Goal: Task Accomplishment & Management: Complete application form

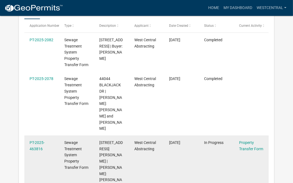
scroll to position [109, 0]
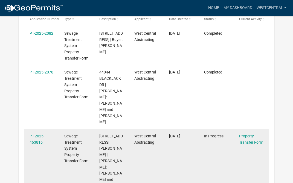
click at [119, 141] on span "[STREET_ADDRESS][PERSON_NAME] | [PERSON_NAME]: [PERSON_NAME] and [PERSON_NAME]" at bounding box center [111, 164] width 24 height 60
click at [131, 129] on datatable-body-cell "West Central Abstracting" at bounding box center [146, 164] width 35 height 70
click at [245, 134] on link "Property Transfer Form" at bounding box center [251, 139] width 24 height 11
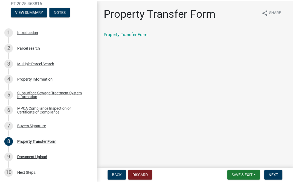
scroll to position [71, 0]
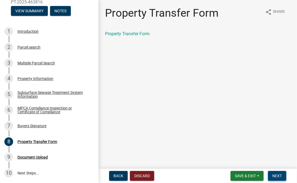
click at [274, 175] on span "Next" at bounding box center [277, 176] width 10 height 4
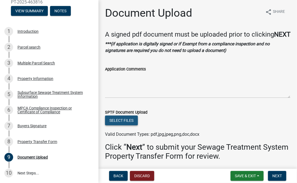
click at [129, 125] on button "Select files" at bounding box center [121, 121] width 33 height 10
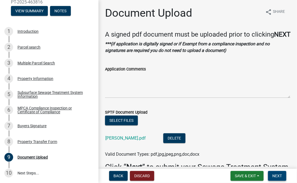
click at [275, 176] on span "Next" at bounding box center [277, 176] width 10 height 4
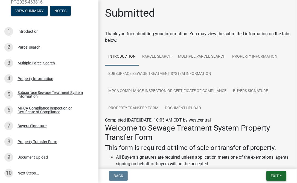
click at [274, 174] on span "Exit" at bounding box center [275, 176] width 8 height 4
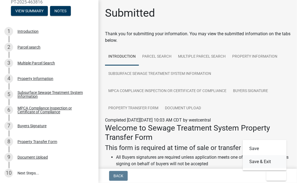
click at [271, 165] on button "Save & Exit" at bounding box center [265, 161] width 44 height 13
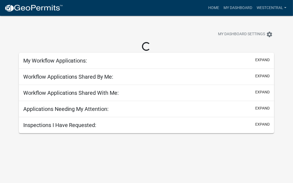
click at [270, 165] on body "Internet Explorer does NOT work with GeoPermits. Get a new browser for more sec…" at bounding box center [146, 107] width 293 height 183
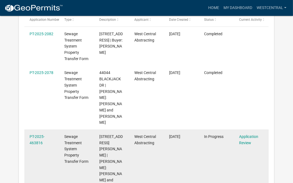
scroll to position [109, 0]
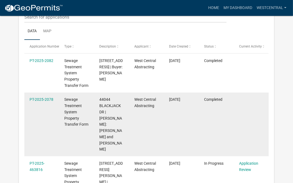
scroll to position [109, 0]
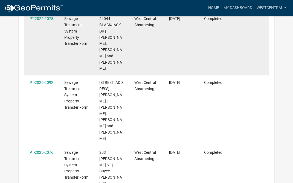
scroll to position [164, 0]
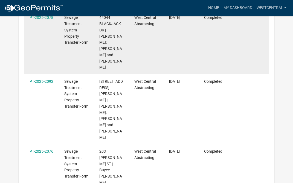
click at [46, 48] on datatable-body-cell "PT-2025-2078" at bounding box center [41, 43] width 35 height 64
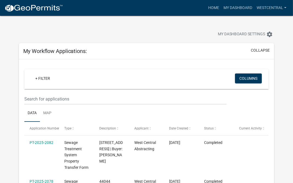
scroll to position [0, 0]
